Goal: Navigation & Orientation: Understand site structure

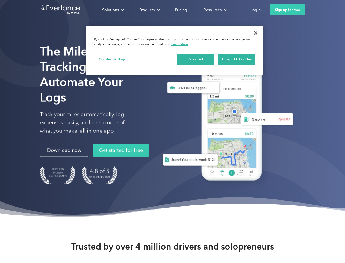
click at [113, 10] on div "Solutions" at bounding box center [110, 10] width 17 height 7
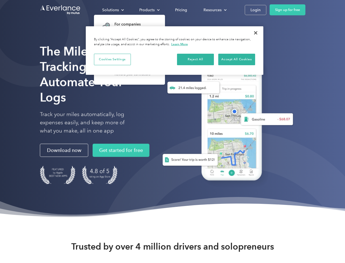
click at [149, 10] on div "Products" at bounding box center [146, 10] width 15 height 7
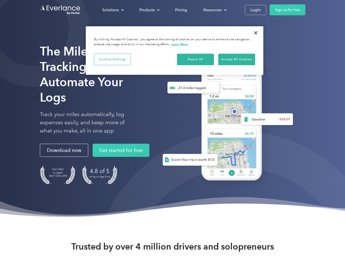
click at [215, 10] on div "Resources" at bounding box center [213, 10] width 18 height 7
click at [112, 59] on button "Cookies Settings" at bounding box center [112, 59] width 37 height 11
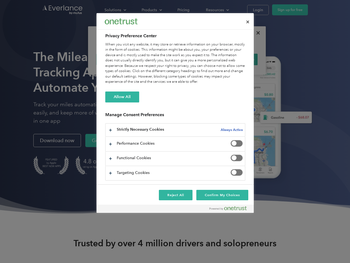
click at [196, 59] on div "When you visit any website, it may store or retrieve information on your browse…" at bounding box center [175, 63] width 140 height 43
click at [237, 59] on div "When you visit any website, it may store or retrieve information on your browse…" at bounding box center [175, 63] width 140 height 43
click at [256, 33] on div at bounding box center [175, 131] width 350 height 263
